Goal: Information Seeking & Learning: Stay updated

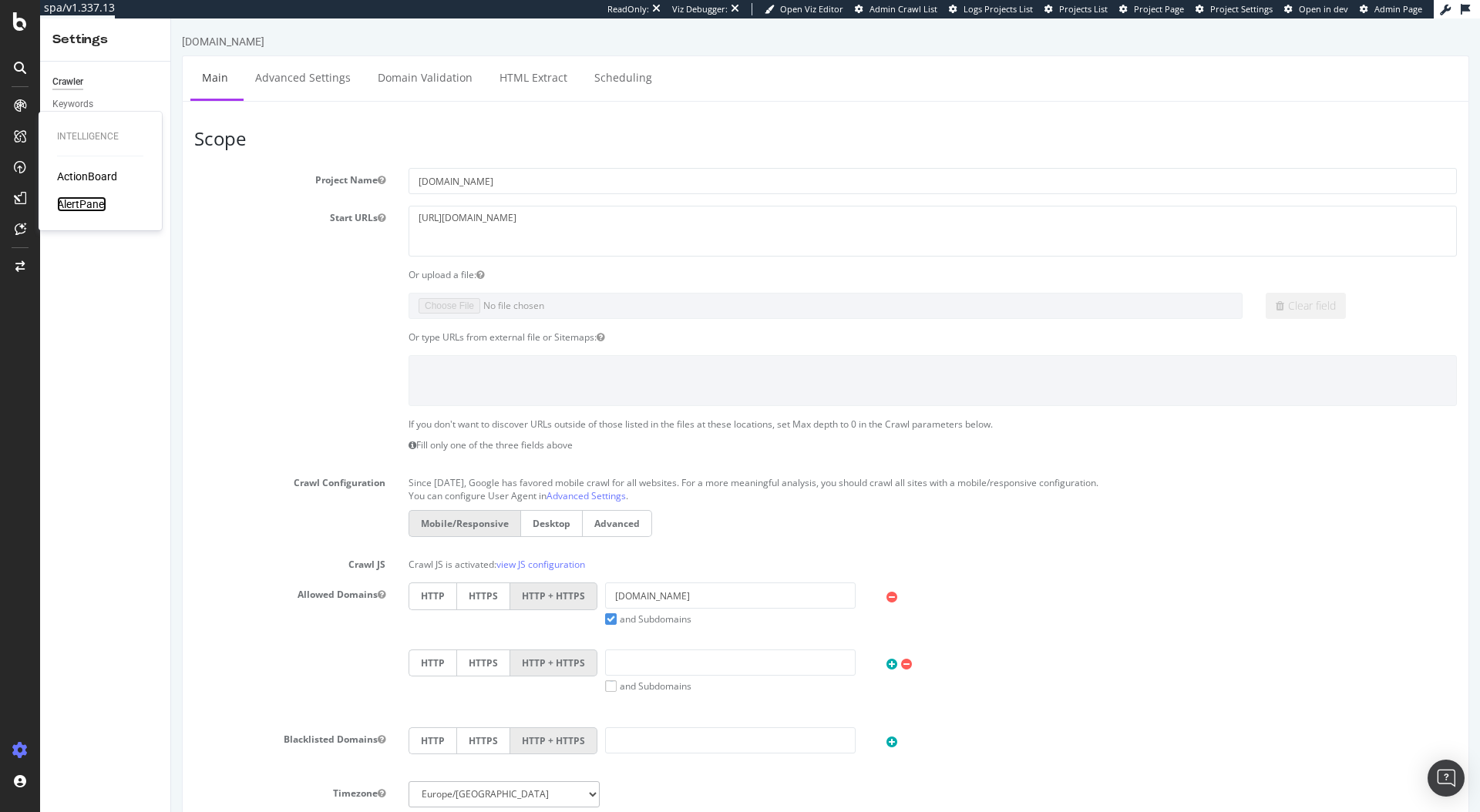
click at [97, 202] on div "AlertPanel" at bounding box center [82, 204] width 49 height 16
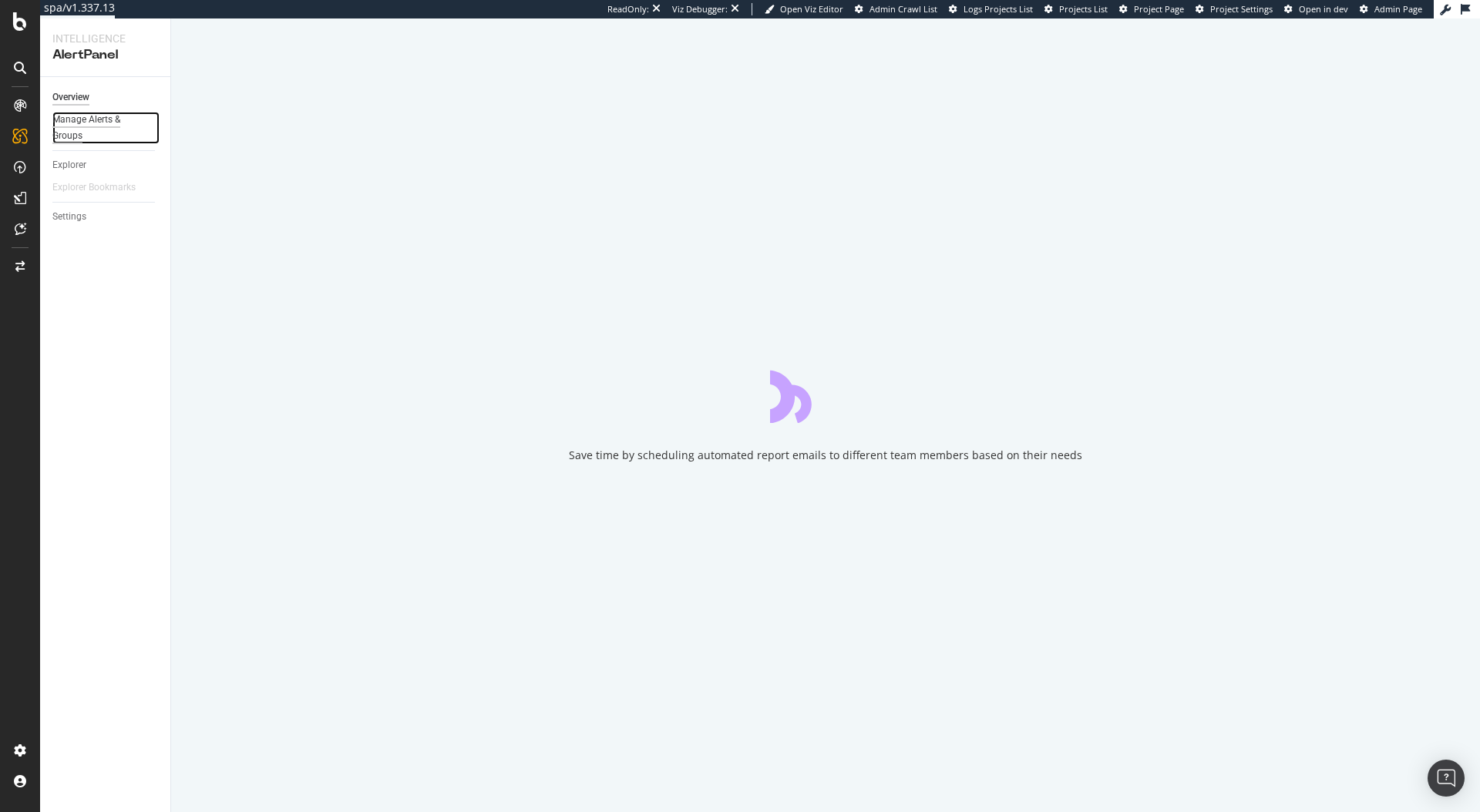
click at [87, 124] on div "Manage Alerts & Groups" at bounding box center [98, 128] width 92 height 32
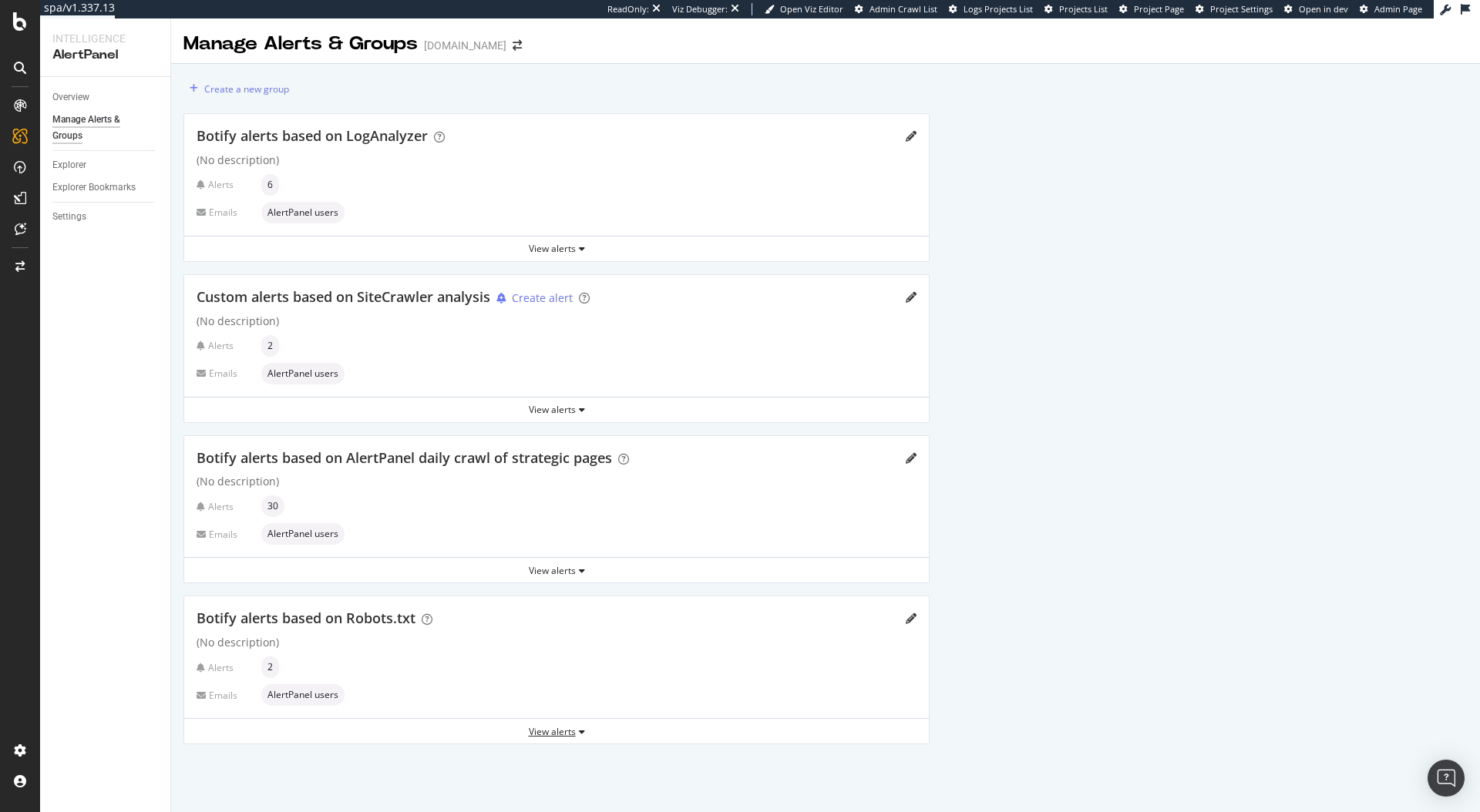
click at [562, 728] on div "View alerts" at bounding box center [557, 731] width 744 height 13
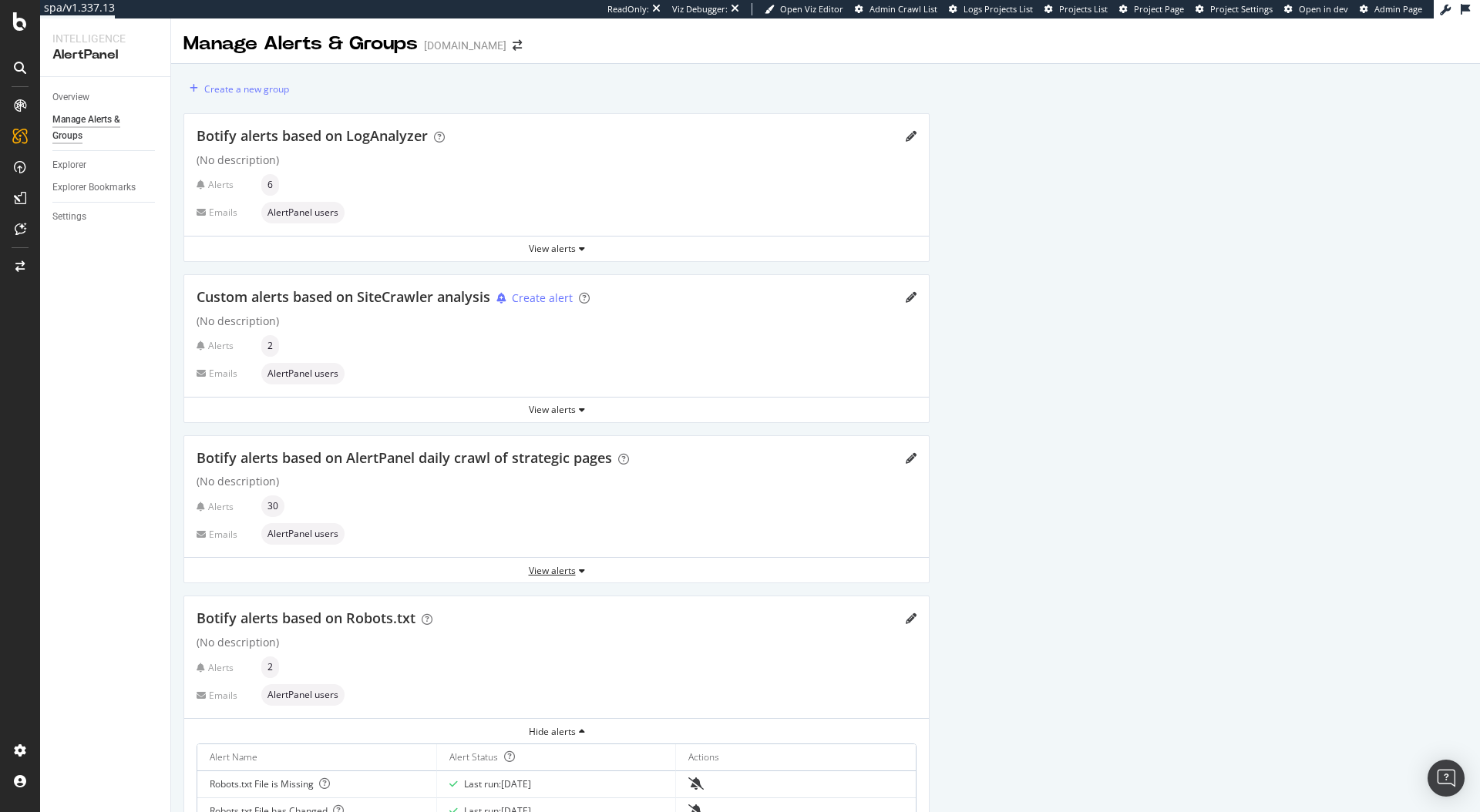
click at [566, 568] on div "View alerts" at bounding box center [557, 569] width 744 height 13
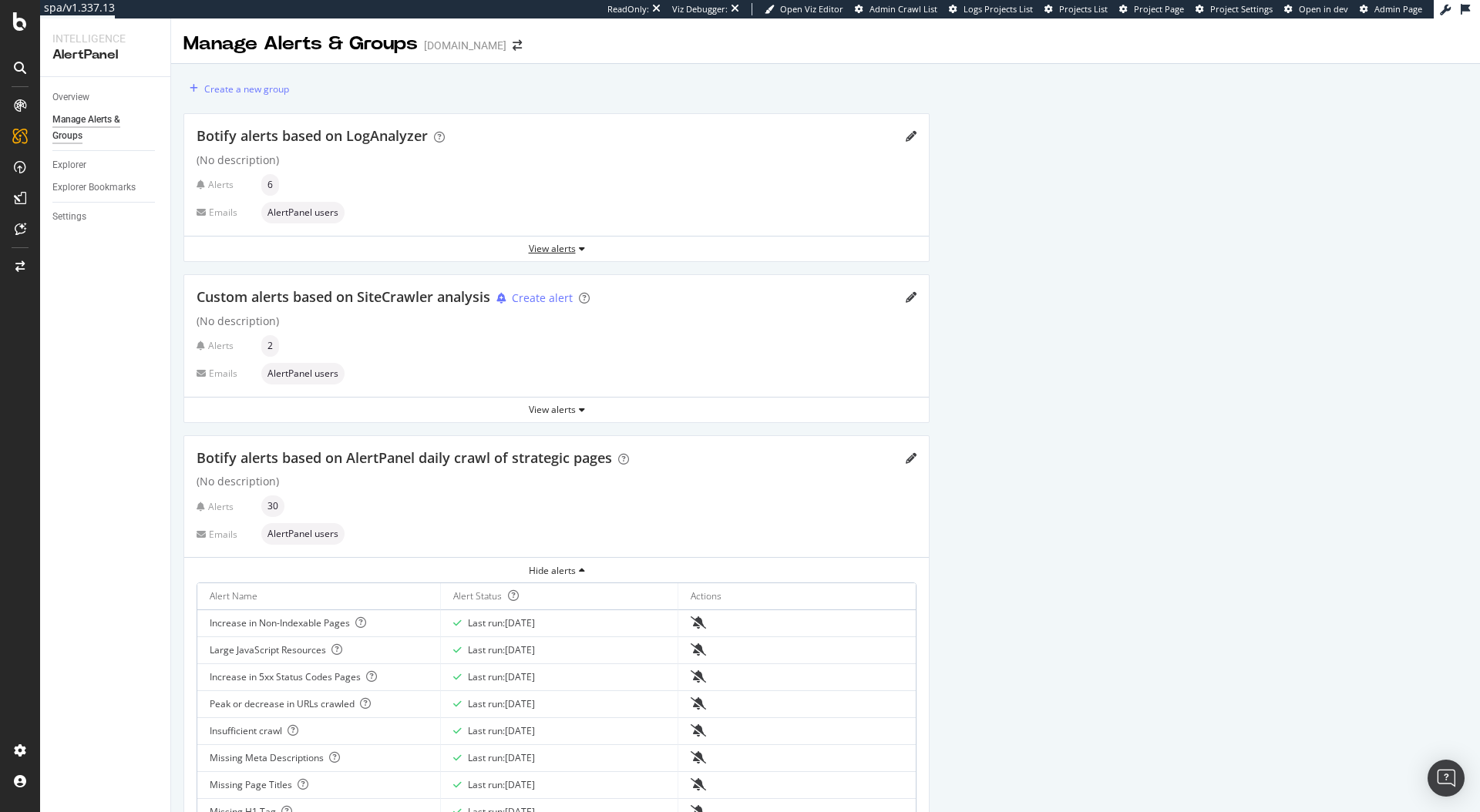
click at [575, 246] on div "View alerts" at bounding box center [557, 247] width 744 height 13
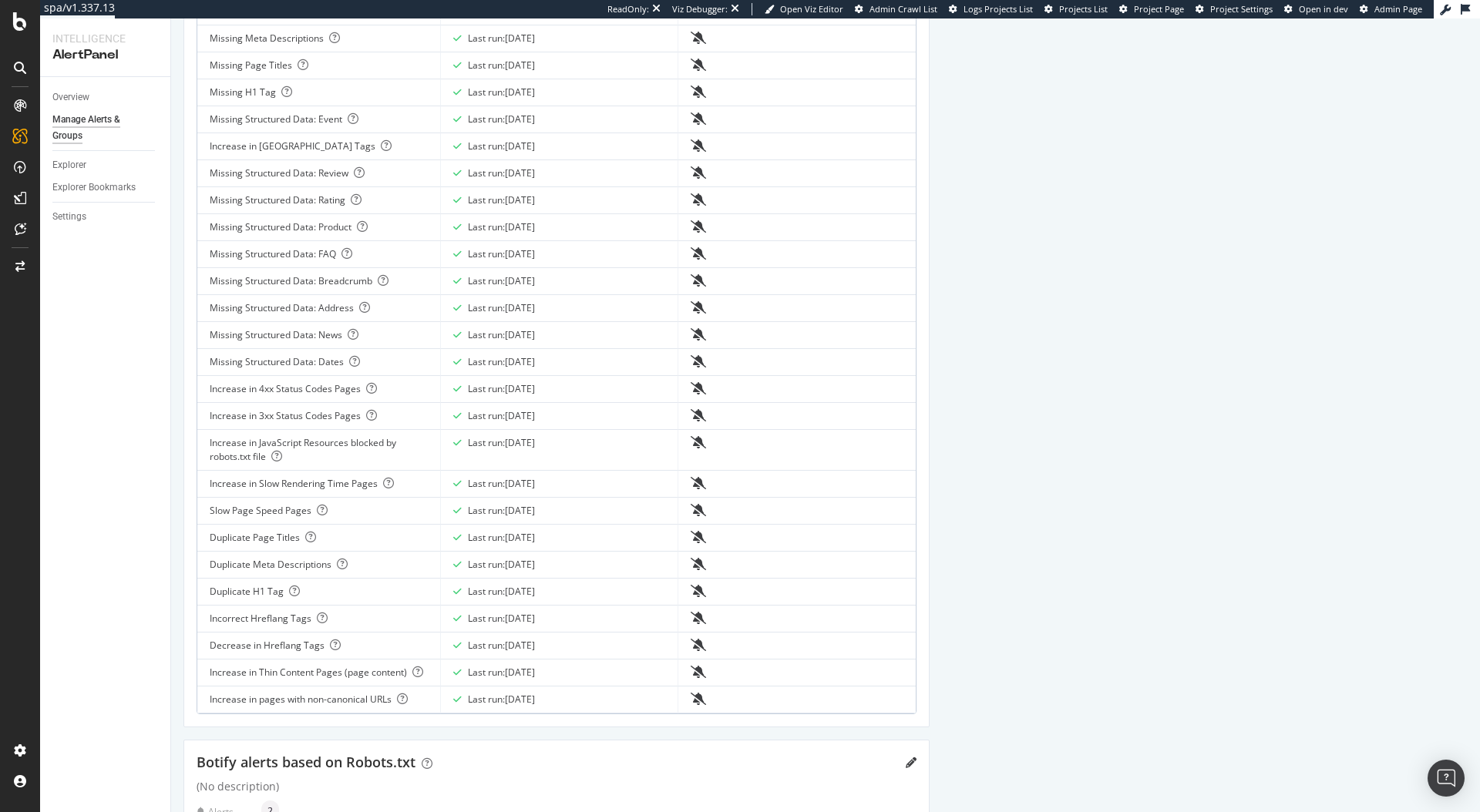
scroll to position [1132, 0]
